Goal: Use online tool/utility

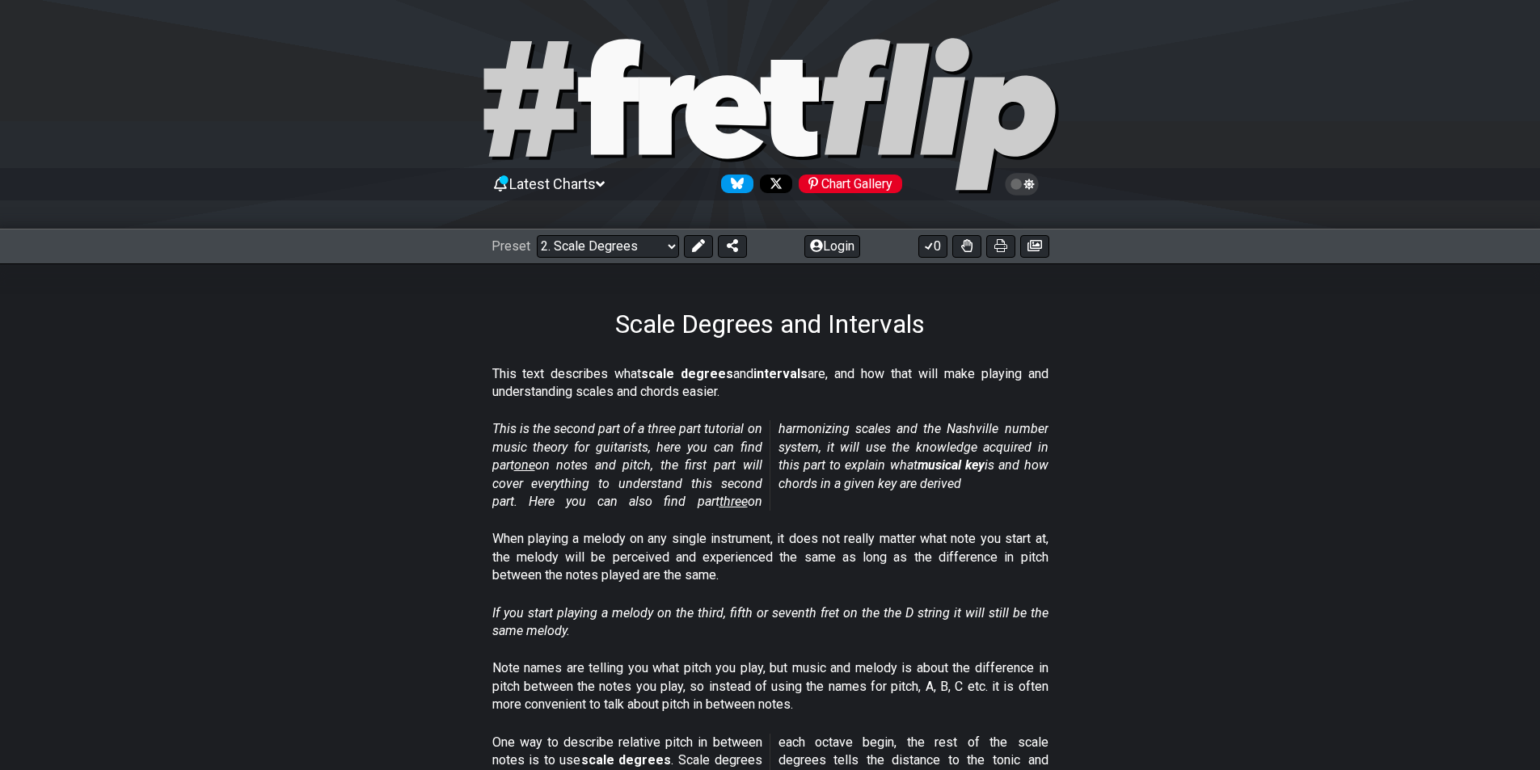
click at [839, 145] on icon at bounding box center [875, 97] width 108 height 116
select select "/welcome"
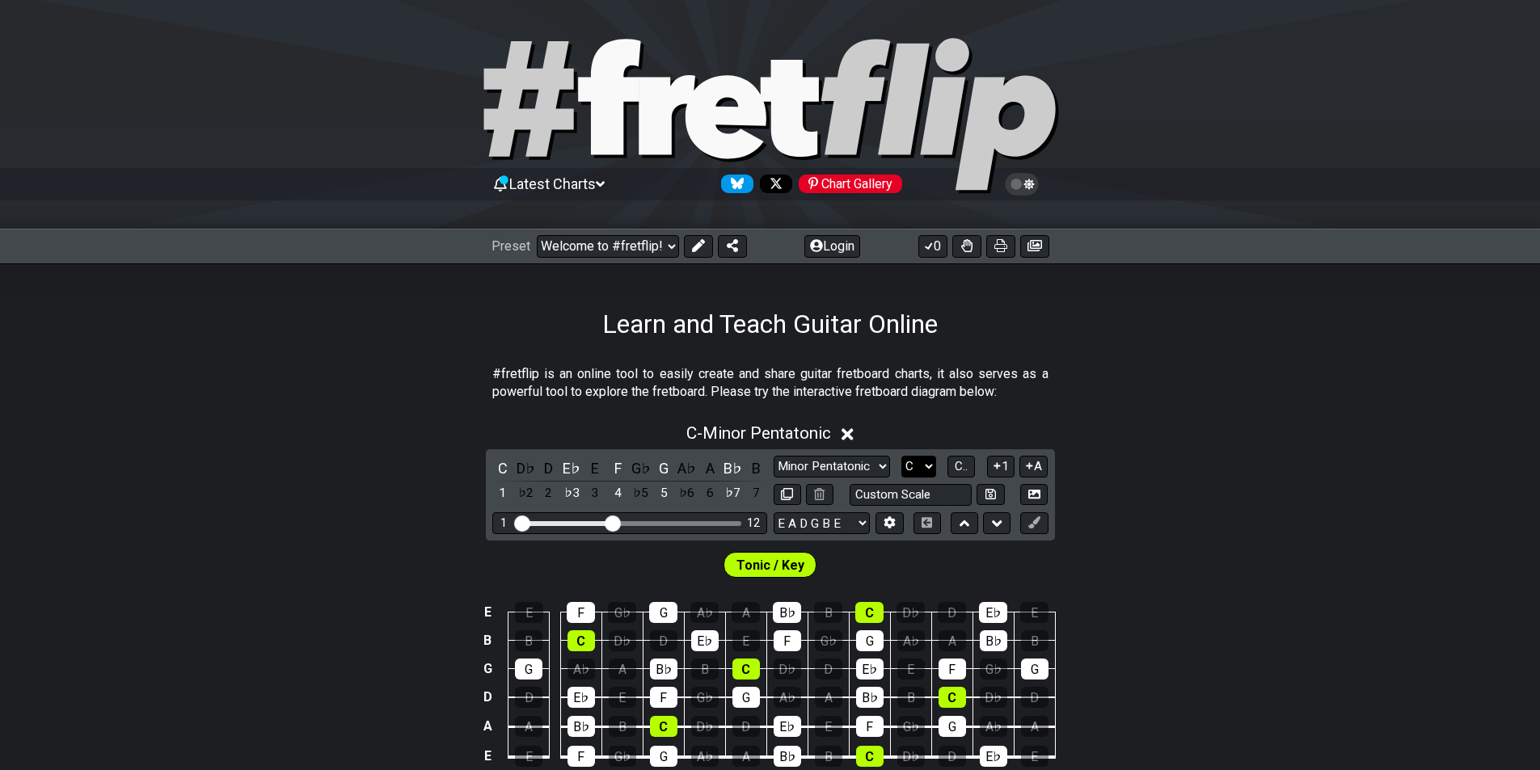
click at [919, 467] on select "A♭ A A♯ B♭ B C C♯ D♭ D D♯ E♭ E F F♯ G♭ G G♯" at bounding box center [918, 467] width 35 height 22
select select "A"
click at [901, 456] on select "A♭ A A♯ B♭ B C C♯ D♭ D D♯ E♭ E F F♯ G♭ G G♯" at bounding box center [918, 467] width 35 height 22
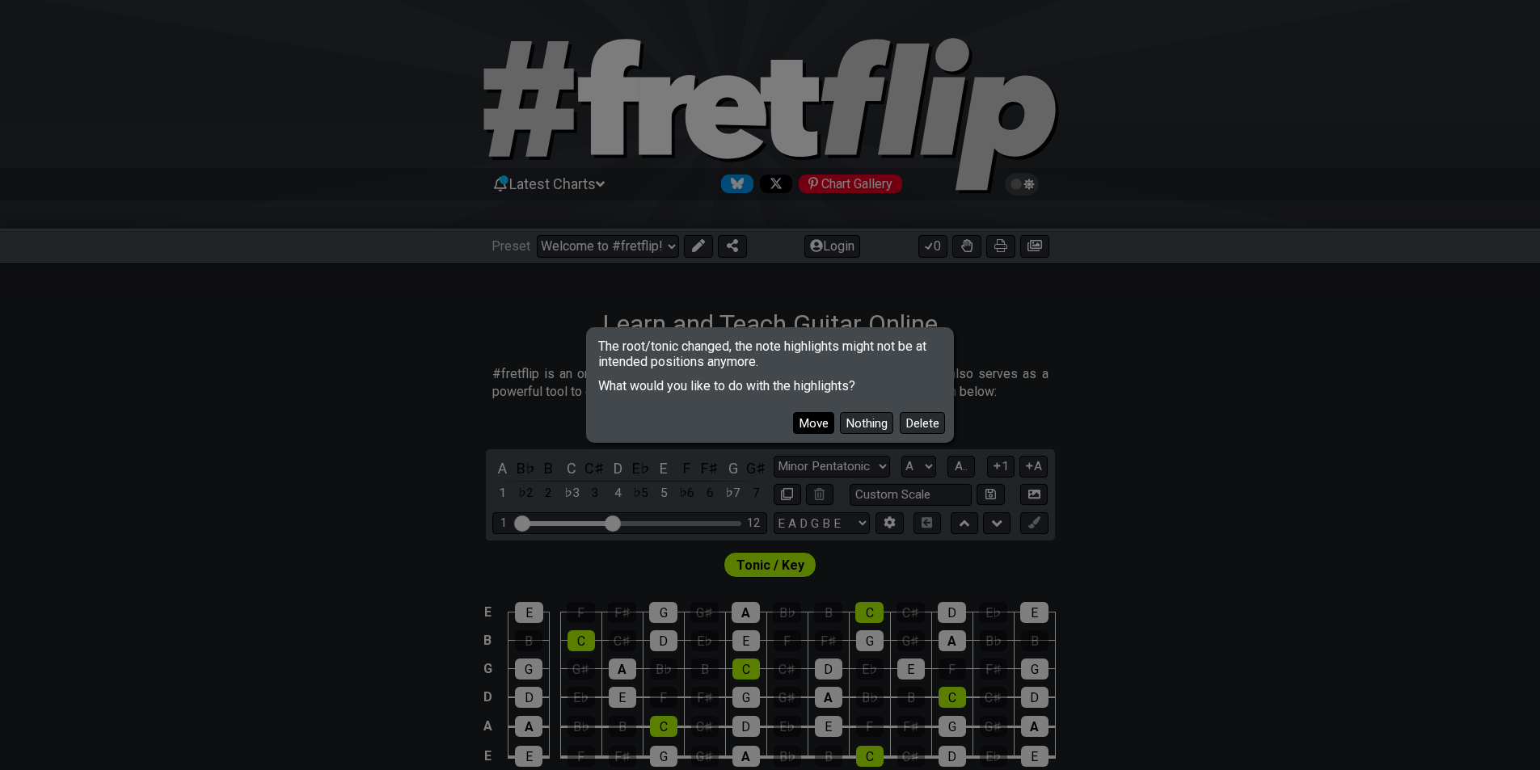
click at [805, 427] on button "Move" at bounding box center [813, 423] width 41 height 22
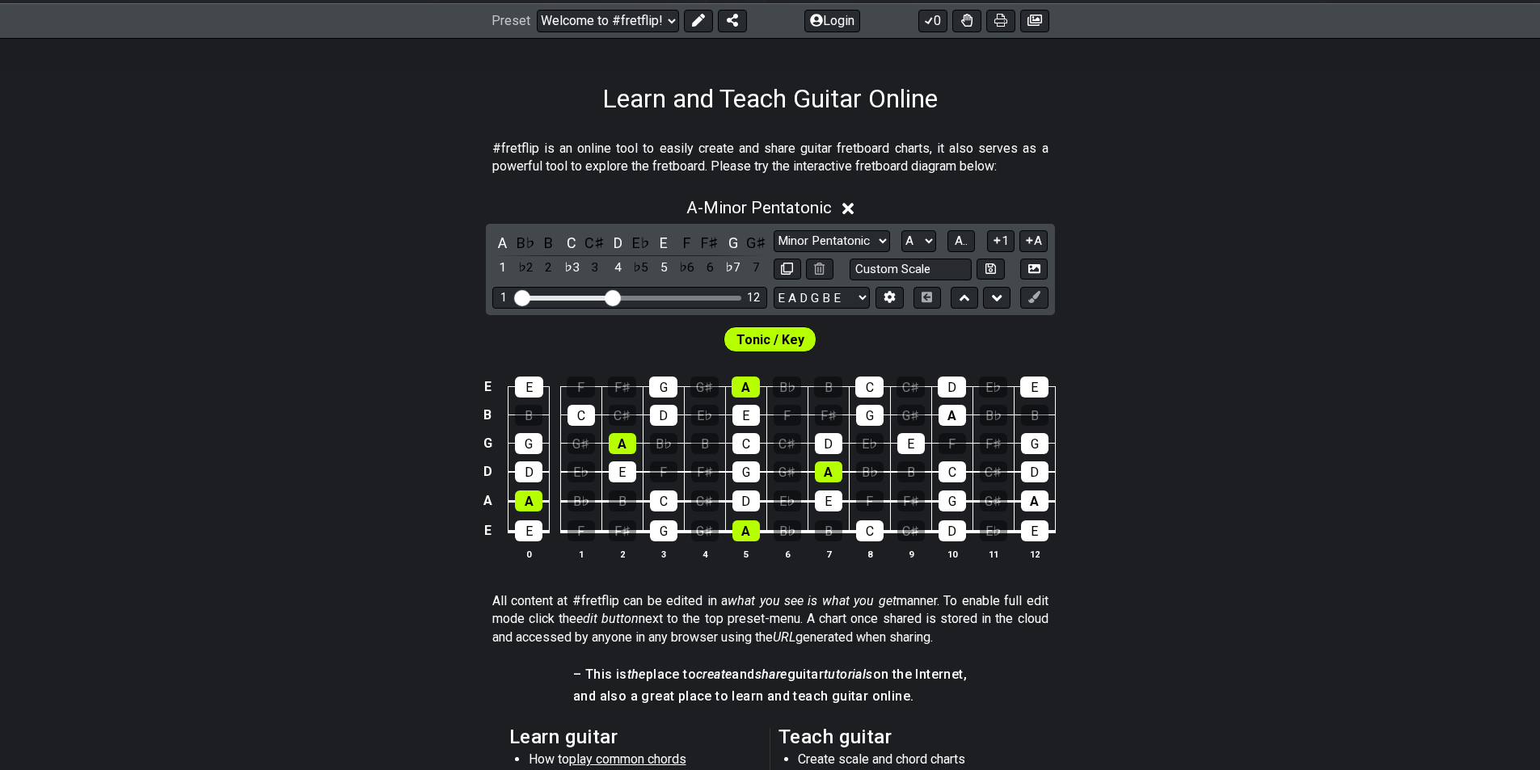
scroll to position [243, 0]
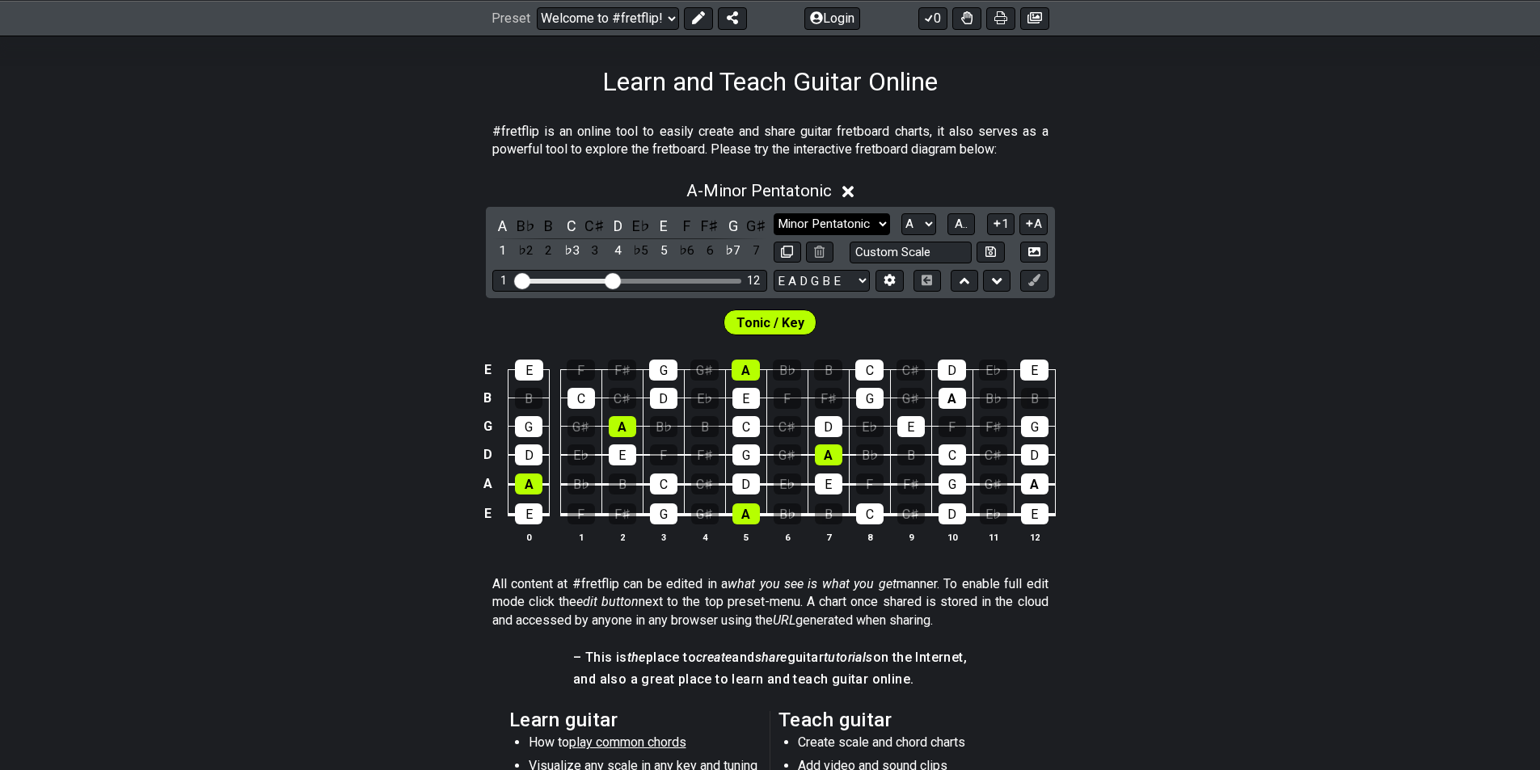
click at [855, 222] on select "Minor Pentatonic Click to edit Minor Pentatonic Major Pentatonic Minor Blues Ma…" at bounding box center [832, 224] width 116 height 22
select select "Diminished"
click at [774, 213] on select "Minor Pentatonic Click to edit Minor Pentatonic Major Pentatonic Minor Blues Ma…" at bounding box center [832, 224] width 116 height 22
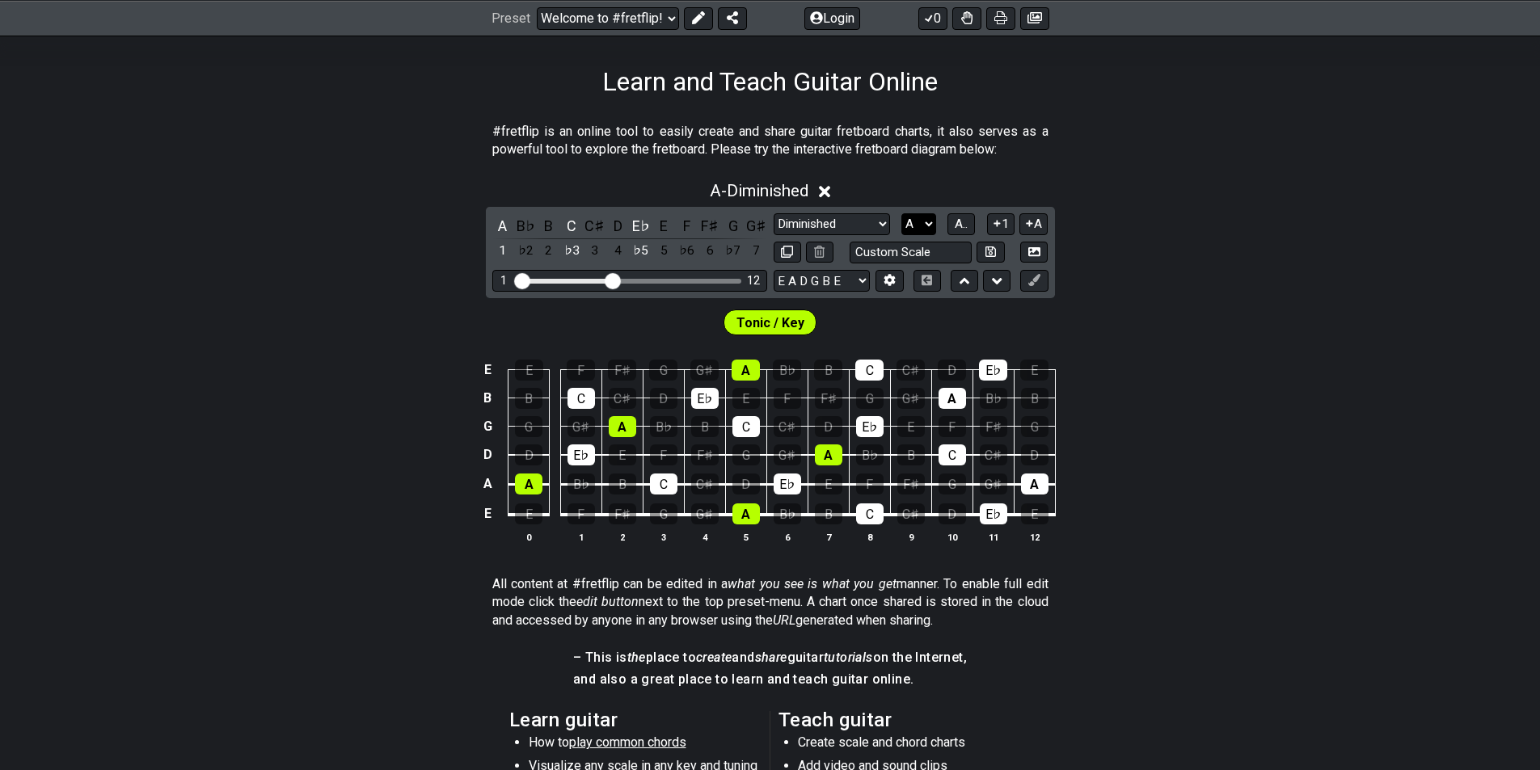
click at [907, 225] on select "A♭ A A♯ B♭ B C C♯ D♭ D D♯ E♭ E F F♯ G♭ G G♯" at bounding box center [918, 224] width 35 height 22
select select "B"
click at [901, 213] on select "A♭ A A♯ B♭ B C C♯ D♭ D D♯ E♭ E F F♯ G♭ G G♯" at bounding box center [918, 224] width 35 height 22
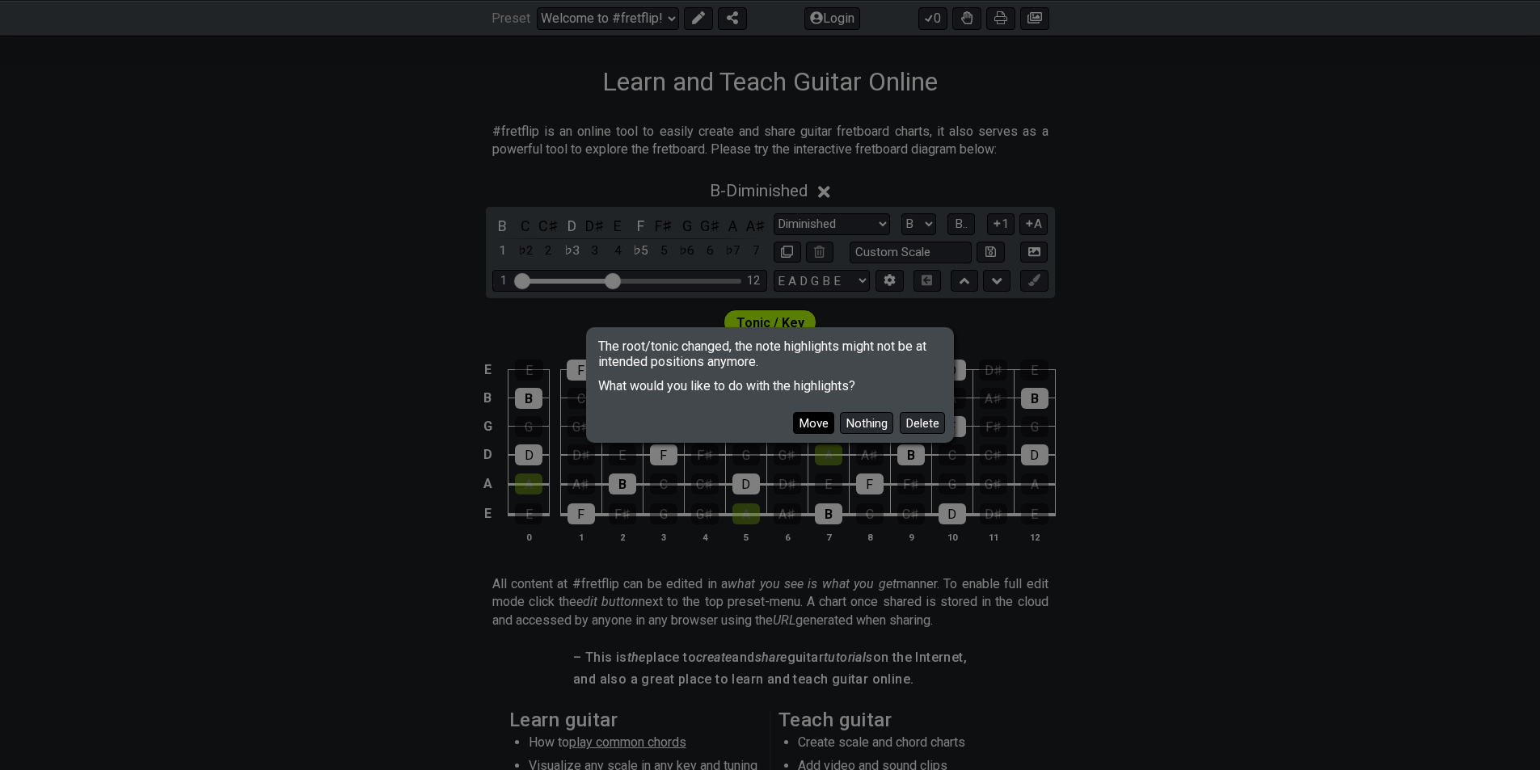
click at [809, 421] on button "Move" at bounding box center [813, 423] width 41 height 22
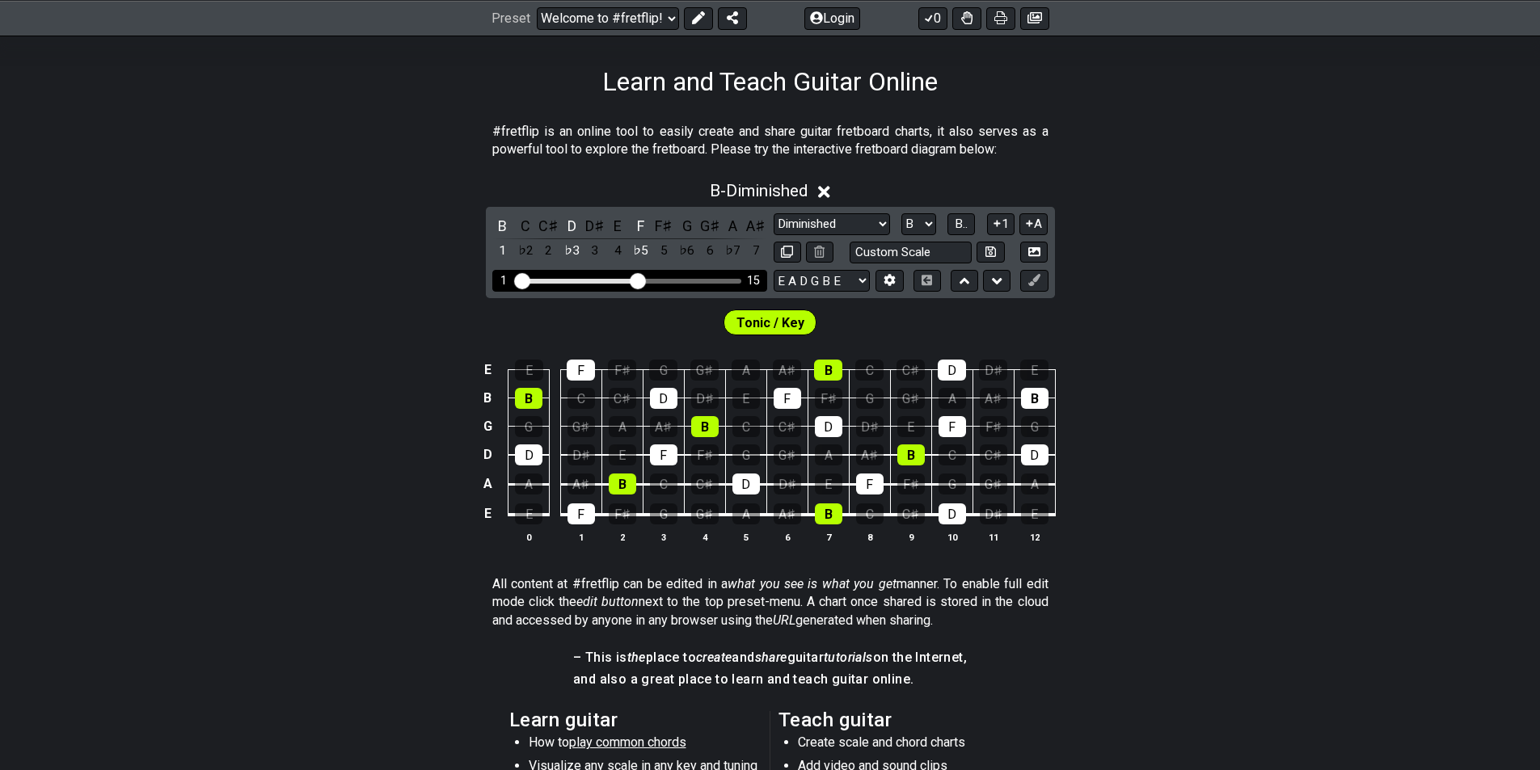
drag, startPoint x: 610, startPoint y: 283, endPoint x: 640, endPoint y: 281, distance: 30.8
click at [640, 280] on input "Visible fret range" at bounding box center [630, 280] width 230 height 0
